Goal: Task Accomplishment & Management: Manage account settings

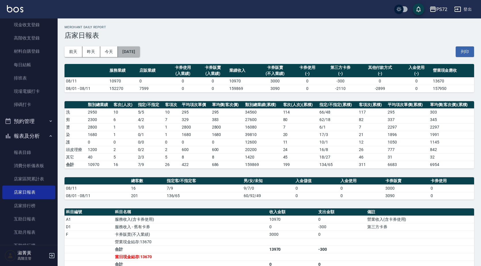
click at [139, 54] on button "[DATE]" at bounding box center [129, 51] width 22 height 11
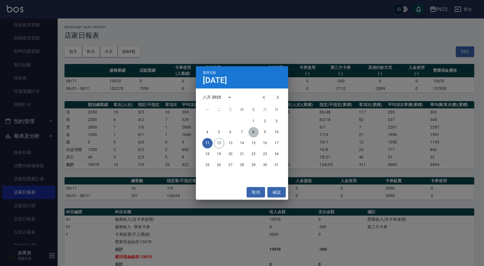
click at [255, 129] on button "8" at bounding box center [253, 132] width 10 height 10
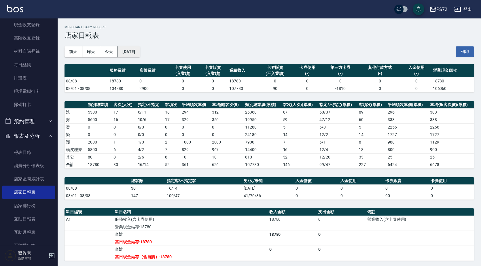
click at [140, 50] on button "[DATE]" at bounding box center [129, 51] width 22 height 11
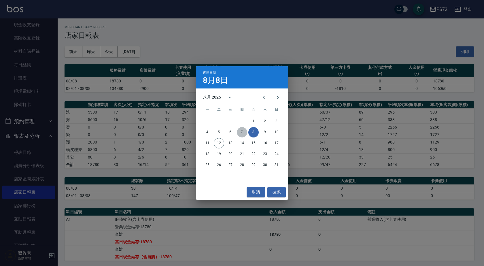
click at [245, 134] on button "7" at bounding box center [242, 132] width 10 height 10
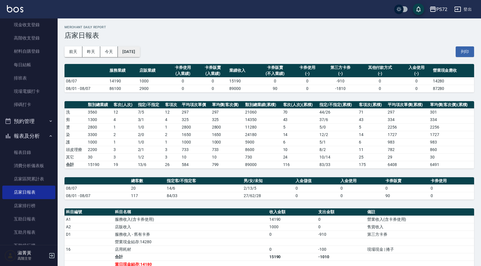
click at [134, 50] on button "[DATE]" at bounding box center [129, 51] width 22 height 11
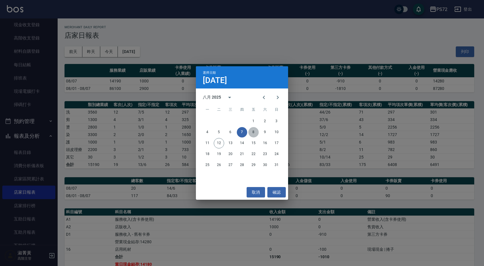
click at [252, 131] on button "8" at bounding box center [253, 132] width 10 height 10
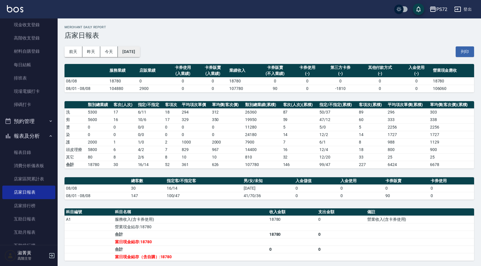
click at [140, 53] on button "[DATE]" at bounding box center [129, 51] width 22 height 11
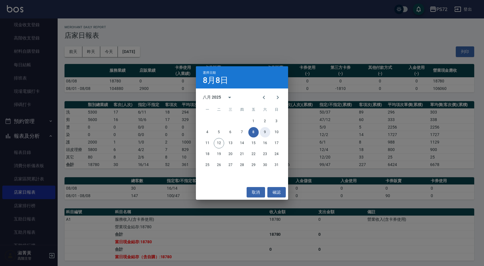
click at [263, 131] on button "9" at bounding box center [265, 132] width 10 height 10
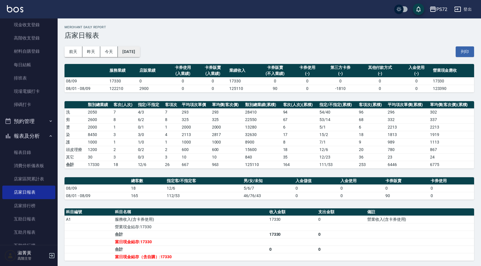
click at [140, 53] on button "[DATE]" at bounding box center [129, 51] width 22 height 11
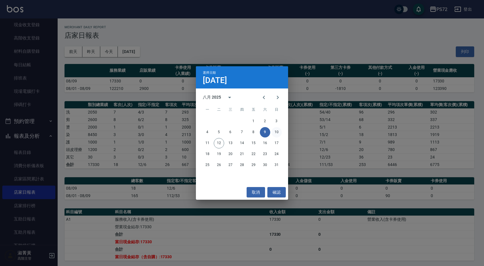
click at [277, 130] on button "10" at bounding box center [276, 132] width 10 height 10
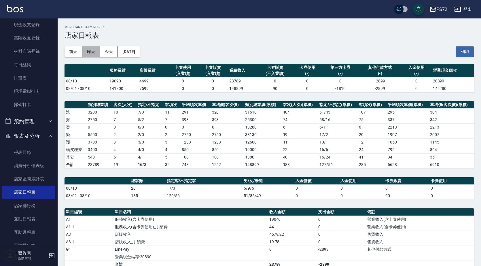
click at [87, 50] on button "昨天" at bounding box center [91, 51] width 18 height 11
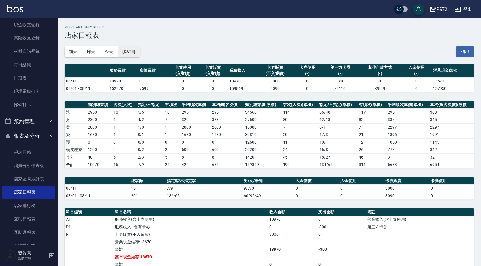
click at [133, 50] on button "[DATE]" at bounding box center [129, 51] width 22 height 11
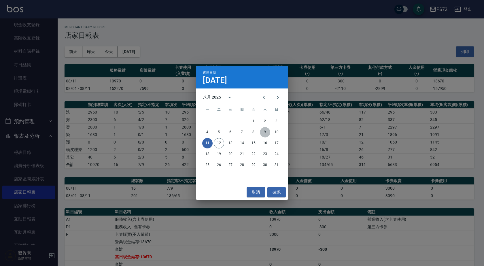
click at [265, 131] on button "9" at bounding box center [265, 132] width 10 height 10
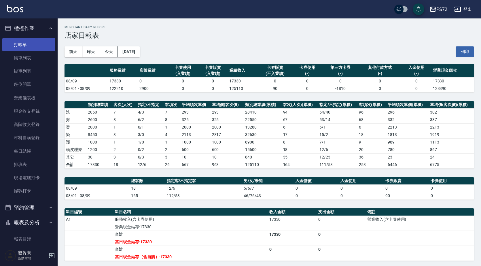
click at [36, 49] on link "打帳單" at bounding box center [28, 44] width 53 height 13
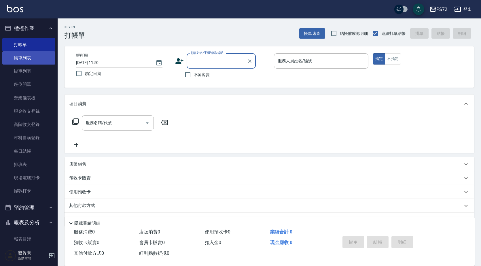
click at [42, 58] on link "帳單列表" at bounding box center [28, 57] width 53 height 13
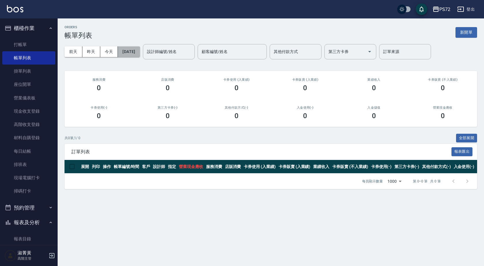
click at [122, 52] on button "[DATE]" at bounding box center [129, 51] width 22 height 11
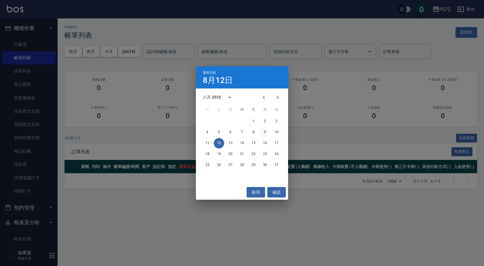
click at [263, 131] on button "9" at bounding box center [265, 132] width 10 height 10
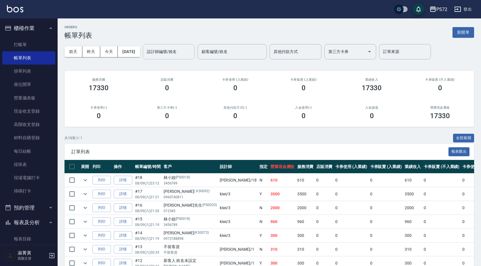
click at [187, 52] on input "設計師編號/姓名" at bounding box center [168, 52] width 47 height 10
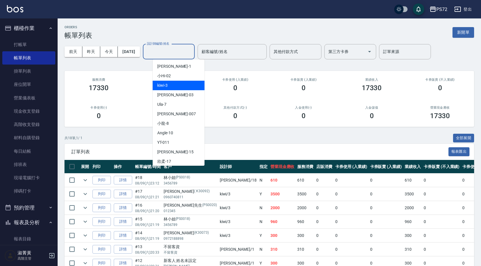
click at [180, 86] on div "kiwi -3" at bounding box center [179, 86] width 52 height 10
type input "kiwi-3"
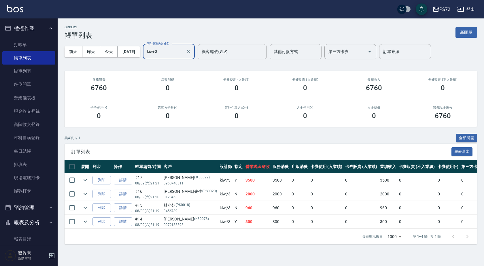
click at [181, 54] on input "kiwi-3" at bounding box center [164, 52] width 38 height 10
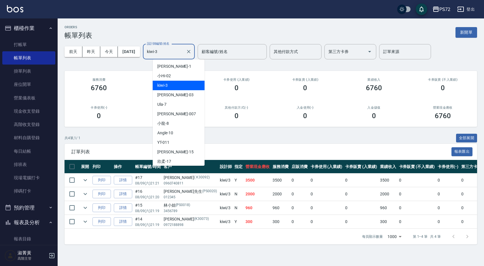
click at [192, 52] on icon "Clear" at bounding box center [189, 52] width 6 height 6
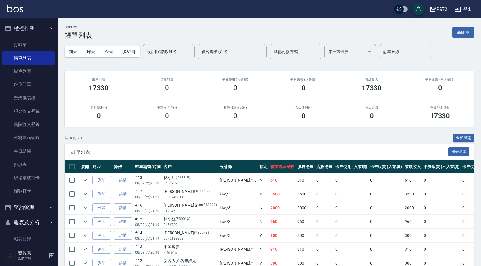
click at [246, 133] on div "ORDERS 帳單列表 新開單 [DATE] [DATE] [DATE] [DATE] 設計師編號/姓名 設計師編號/姓名 顧客編號/姓名 顧客編號/姓名 其…" at bounding box center [270, 231] width 424 height 426
click at [179, 56] on input "設計師編號/姓名" at bounding box center [168, 52] width 47 height 10
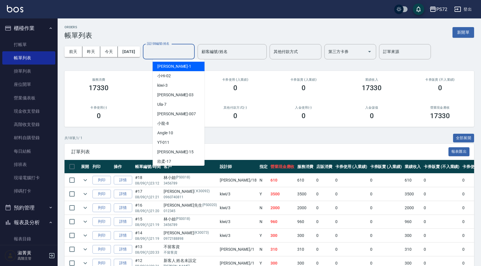
click at [184, 69] on div "[PERSON_NAME] -1" at bounding box center [179, 67] width 52 height 10
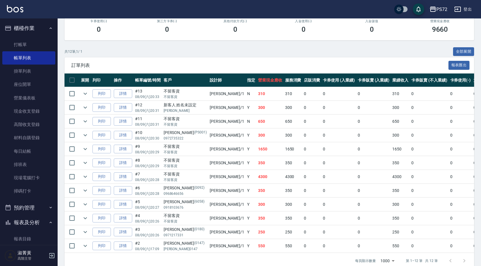
scroll to position [0, 11]
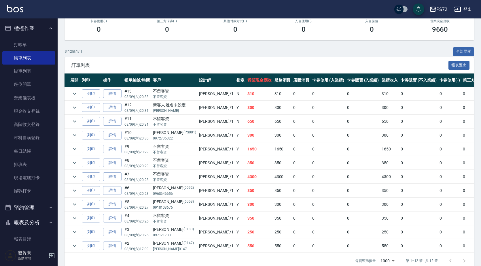
click at [346, 247] on td "0" at bounding box center [363, 246] width 35 height 14
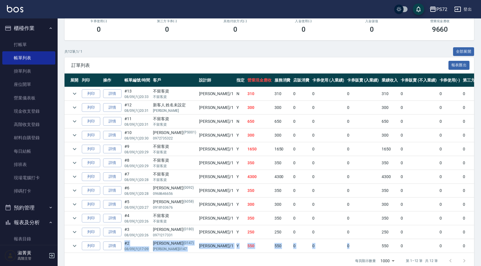
drag, startPoint x: 346, startPoint y: 246, endPoint x: 438, endPoint y: 234, distance: 93.3
click at [438, 234] on tbody "列印 詳情 #13 08/09 (六) 20:33 不留客資 不留客資 [PERSON_NAME] /1 N 310 310 0 0 0 310 0 0 0 …" at bounding box center [314, 170] width 520 height 166
click at [462, 234] on td "0" at bounding box center [476, 232] width 28 height 14
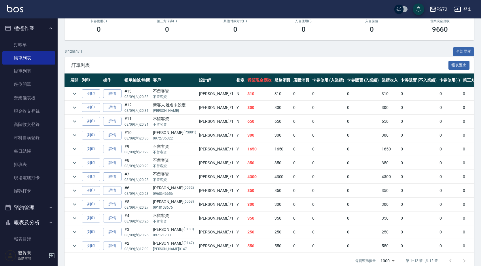
click at [308, 66] on span "訂單列表" at bounding box center [259, 66] width 377 height 6
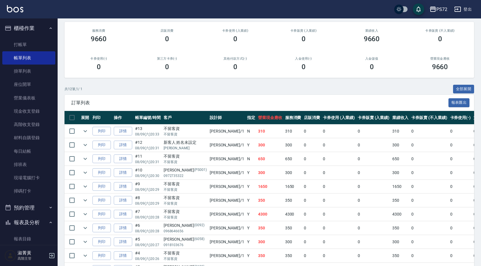
scroll to position [0, 0]
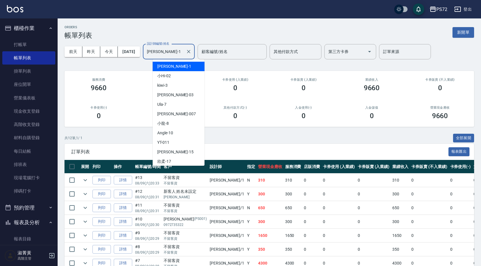
click at [182, 50] on input "[PERSON_NAME]-1" at bounding box center [164, 52] width 38 height 10
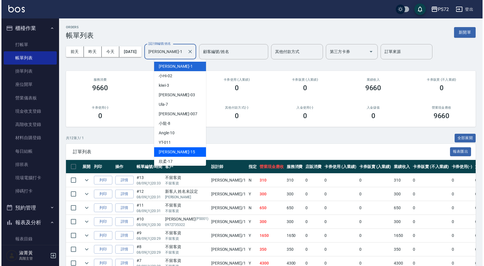
scroll to position [31, 0]
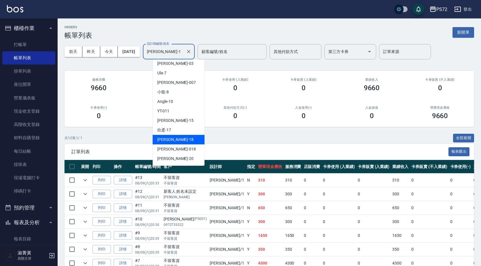
click at [175, 140] on div "[PERSON_NAME] -18" at bounding box center [179, 140] width 52 height 10
type input "[PERSON_NAME]-18"
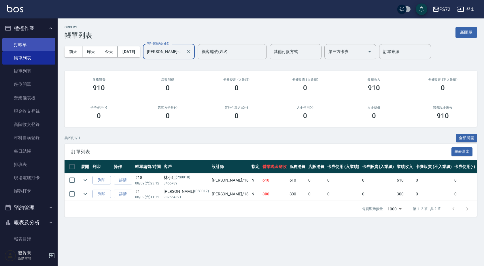
click at [35, 46] on link "打帳單" at bounding box center [28, 44] width 53 height 13
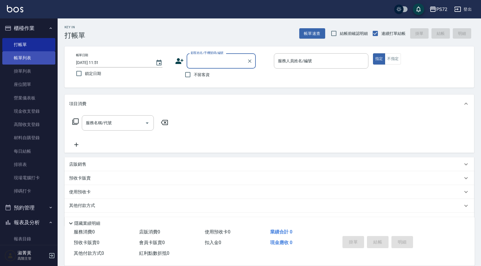
click at [39, 55] on link "帳單列表" at bounding box center [28, 57] width 53 height 13
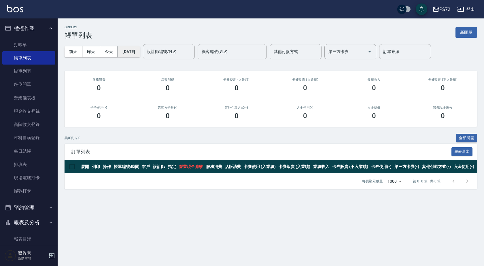
click at [136, 51] on button "[DATE]" at bounding box center [129, 51] width 22 height 11
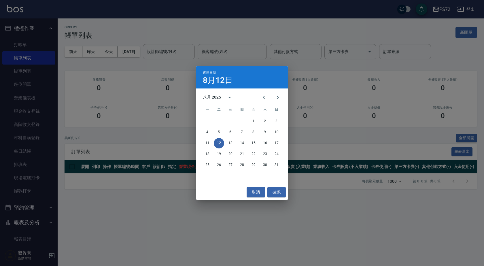
click at [12, 150] on div "選擇日期 [DATE] 八月 2025 一 二 三 四 五 六 日 1 2 3 4 5 6 7 8 9 10 11 12 13 14 15 16 17 18 …" at bounding box center [242, 133] width 484 height 266
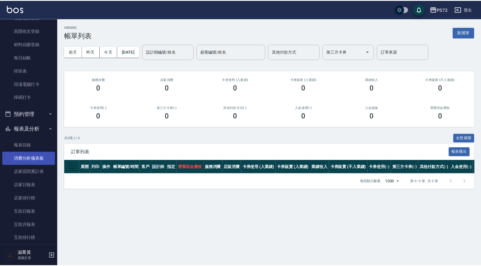
scroll to position [173, 0]
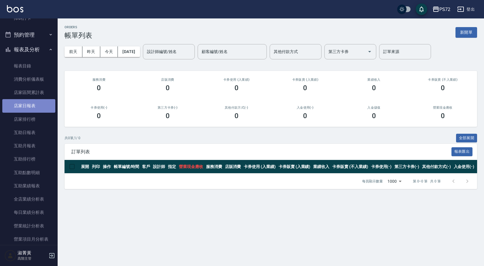
click at [30, 105] on link "店家日報表" at bounding box center [28, 105] width 53 height 13
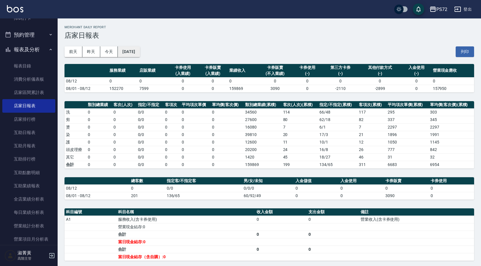
click at [139, 50] on button "[DATE]" at bounding box center [129, 51] width 22 height 11
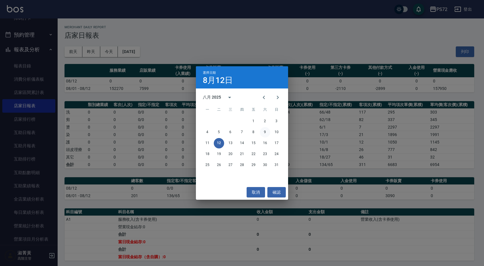
click at [264, 132] on button "9" at bounding box center [265, 132] width 10 height 10
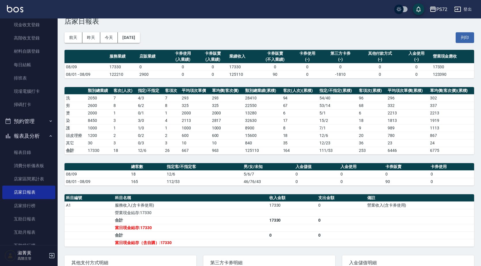
scroll to position [12, 0]
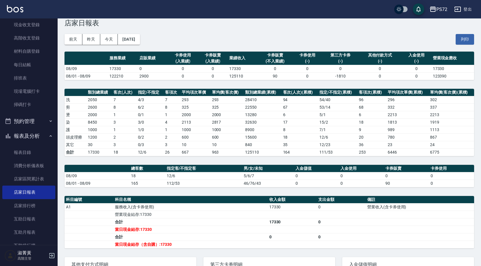
click at [225, 182] on td "112/53" at bounding box center [203, 182] width 77 height 7
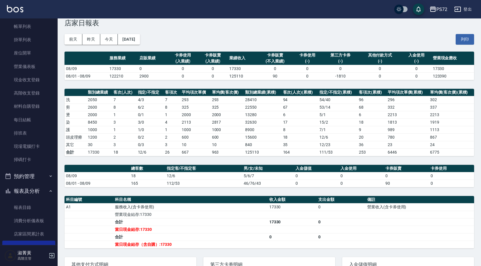
scroll to position [0, 0]
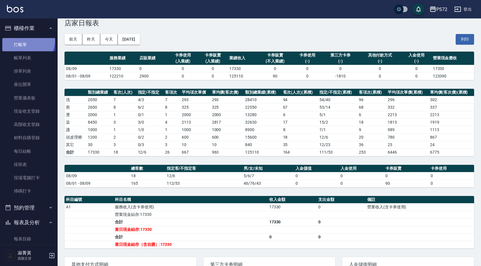
click at [27, 40] on link "打帳單" at bounding box center [28, 44] width 53 height 13
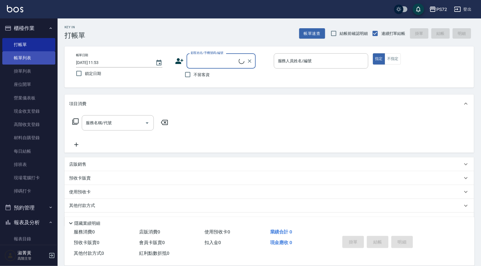
click at [30, 57] on link "帳單列表" at bounding box center [28, 57] width 53 height 13
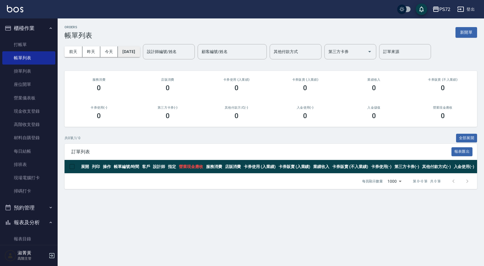
click at [140, 52] on button "[DATE]" at bounding box center [129, 51] width 22 height 11
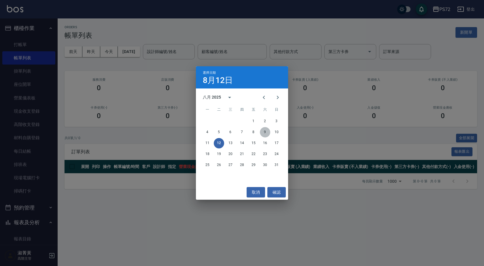
click at [265, 132] on button "9" at bounding box center [265, 132] width 10 height 10
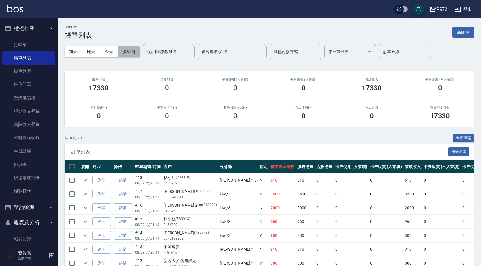
click at [140, 52] on button "[DATE]" at bounding box center [129, 51] width 22 height 11
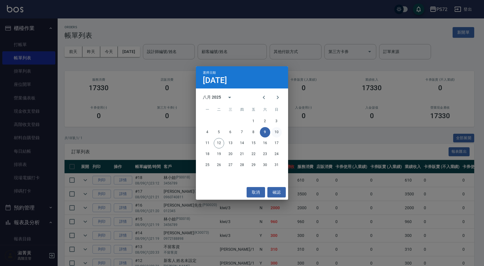
click at [279, 134] on button "10" at bounding box center [276, 132] width 10 height 10
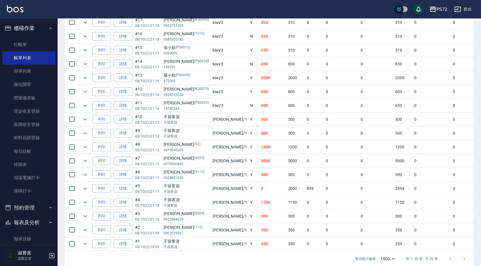
scroll to position [211, 0]
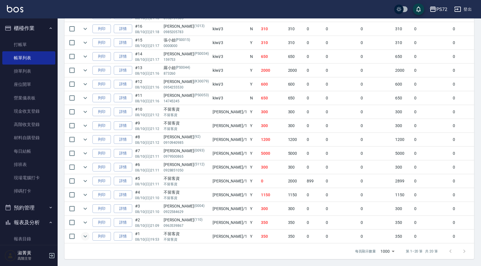
click at [87, 233] on icon "expand row" at bounding box center [85, 236] width 7 height 7
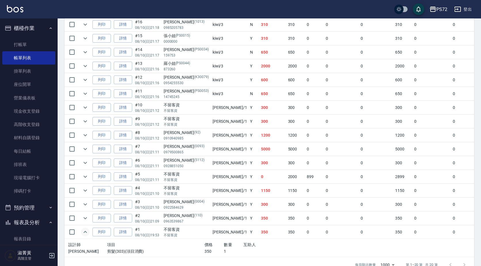
click at [87, 230] on icon "expand row" at bounding box center [85, 231] width 7 height 7
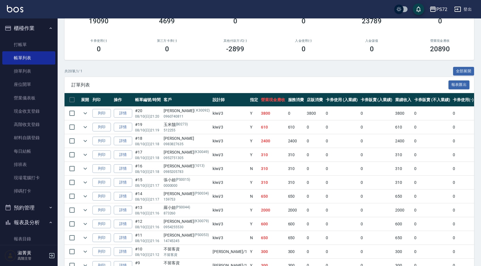
scroll to position [0, 0]
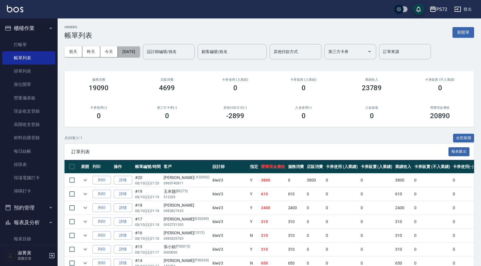
click at [140, 54] on button "[DATE]" at bounding box center [129, 51] width 22 height 11
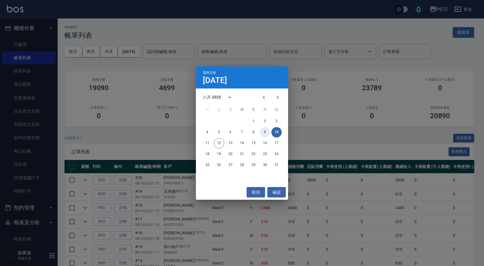
click at [264, 132] on button "9" at bounding box center [265, 132] width 10 height 10
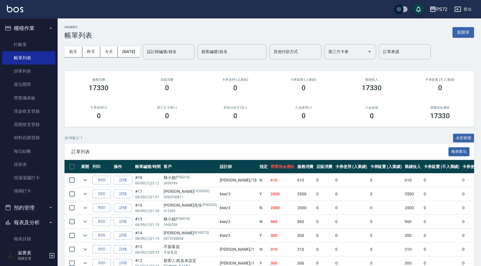
click at [71, 180] on input "checkbox" at bounding box center [72, 180] width 12 height 12
checkbox input "true"
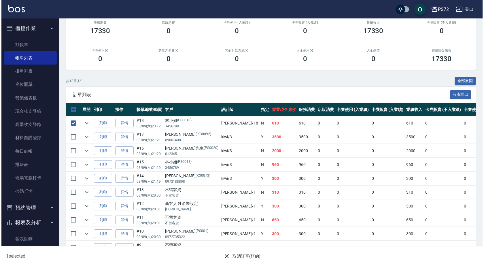
scroll to position [58, 0]
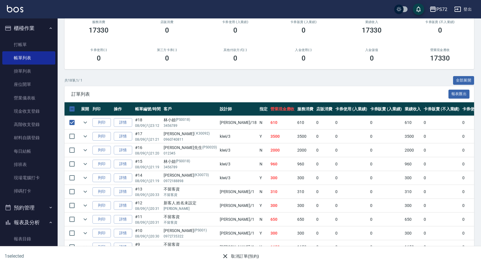
click at [247, 255] on button "取消訂單(預約)" at bounding box center [241, 256] width 42 height 11
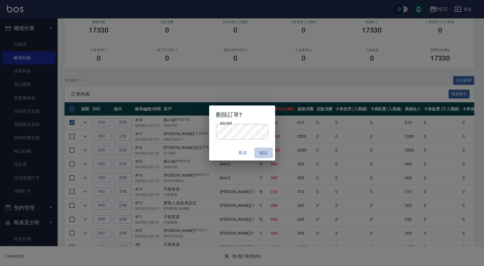
click at [264, 151] on button "確認" at bounding box center [263, 153] width 18 height 11
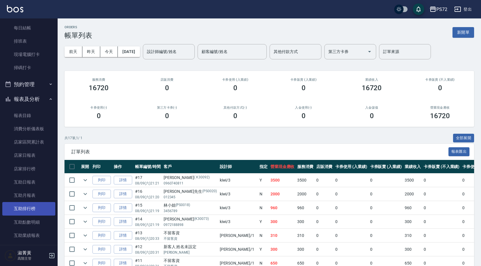
scroll to position [173, 0]
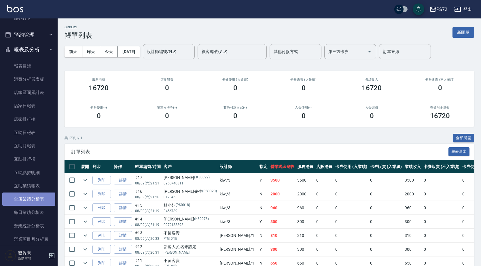
click at [32, 200] on link "全店業績分析表" at bounding box center [28, 198] width 53 height 13
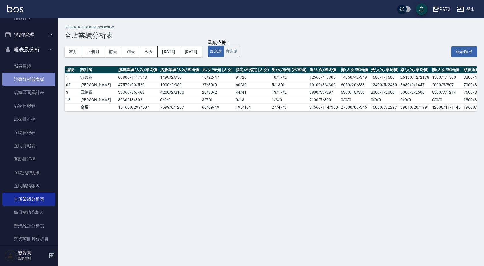
click at [32, 80] on link "消費分析儀表板" at bounding box center [28, 79] width 53 height 13
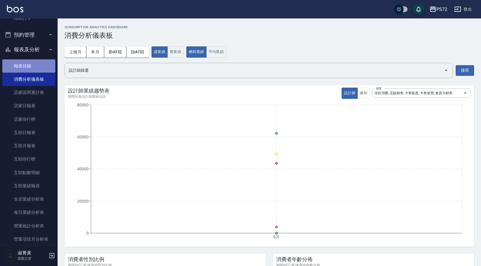
click at [37, 67] on link "報表目錄" at bounding box center [28, 65] width 53 height 13
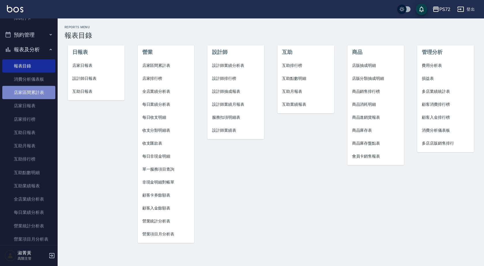
click at [36, 86] on link "店家區間累計表" at bounding box center [28, 92] width 53 height 13
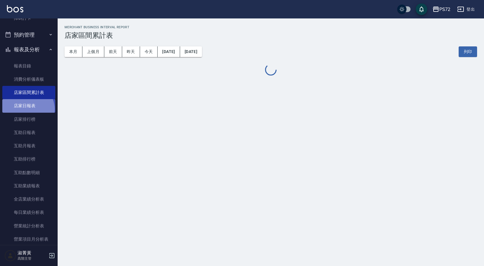
click at [27, 109] on link "店家日報表" at bounding box center [28, 105] width 53 height 13
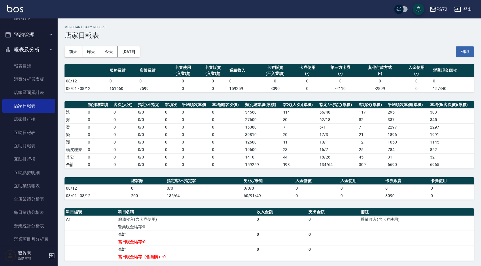
click at [135, 48] on button "[DATE]" at bounding box center [129, 51] width 22 height 11
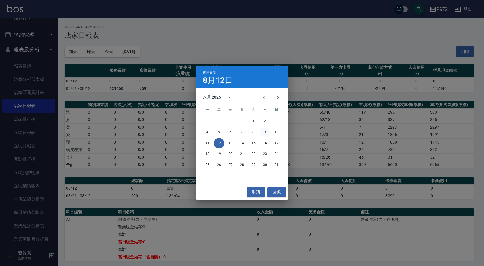
click at [267, 134] on button "9" at bounding box center [265, 132] width 10 height 10
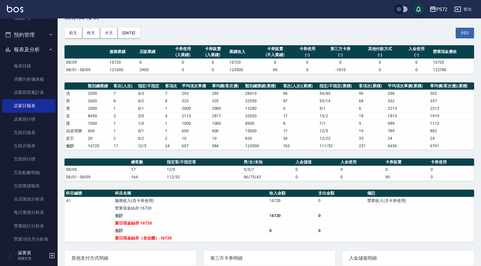
scroll to position [29, 0]
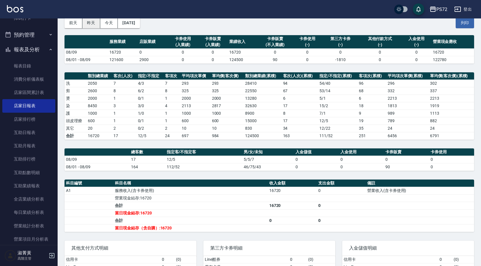
click at [96, 24] on button "昨天" at bounding box center [91, 23] width 18 height 11
